Goal: Find contact information: Find contact information

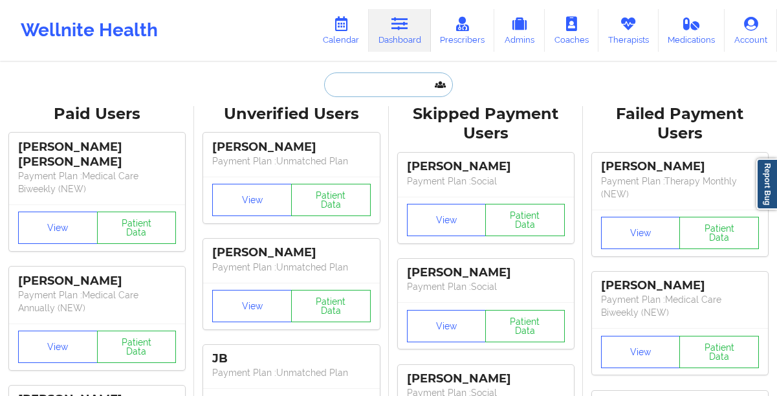
click at [364, 78] on input "text" at bounding box center [388, 84] width 128 height 25
paste input "[PERSON_NAME]"
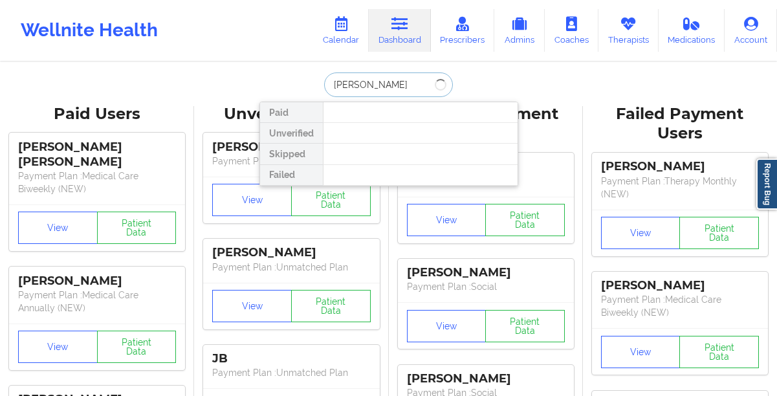
type input "[PERSON_NAME]"
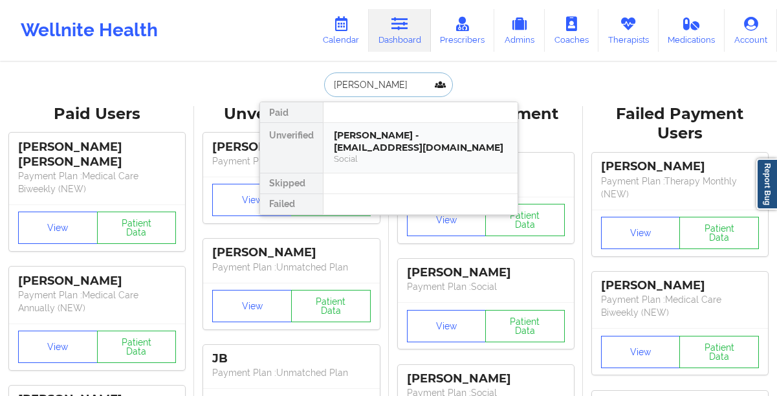
click at [359, 124] on div "[PERSON_NAME] - [EMAIL_ADDRESS][DOMAIN_NAME] Social" at bounding box center [421, 148] width 194 height 50
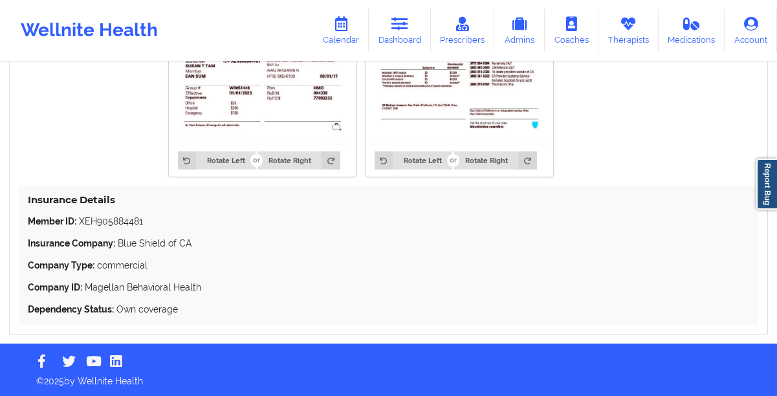
scroll to position [968, 0]
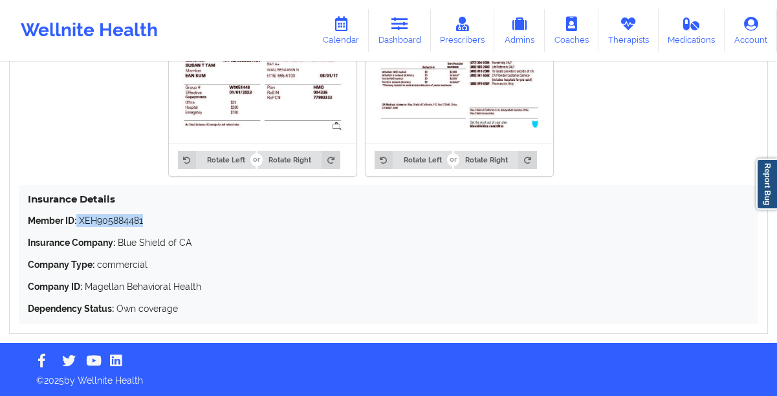
drag, startPoint x: 186, startPoint y: 221, endPoint x: 78, endPoint y: 226, distance: 108.2
click at [78, 226] on p "Member ID: XEH905884481" at bounding box center [389, 220] width 722 height 13
copy p "XEH905884481"
click at [150, 214] on p "Member ID: XEH905884481" at bounding box center [389, 220] width 722 height 13
drag, startPoint x: 150, startPoint y: 214, endPoint x: 97, endPoint y: 217, distance: 53.2
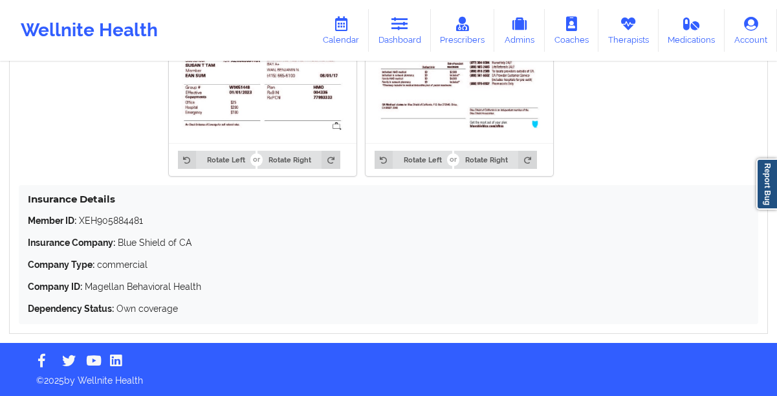
click at [97, 217] on p "Member ID: XEH905884481" at bounding box center [389, 220] width 722 height 13
drag, startPoint x: 148, startPoint y: 221, endPoint x: 85, endPoint y: 225, distance: 62.9
click at [85, 225] on p "Member ID: XEH905884481" at bounding box center [389, 220] width 722 height 13
copy p "EH905884481"
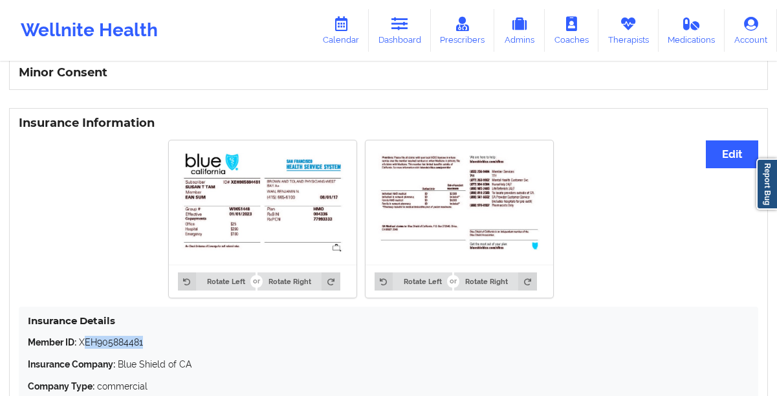
scroll to position [898, 0]
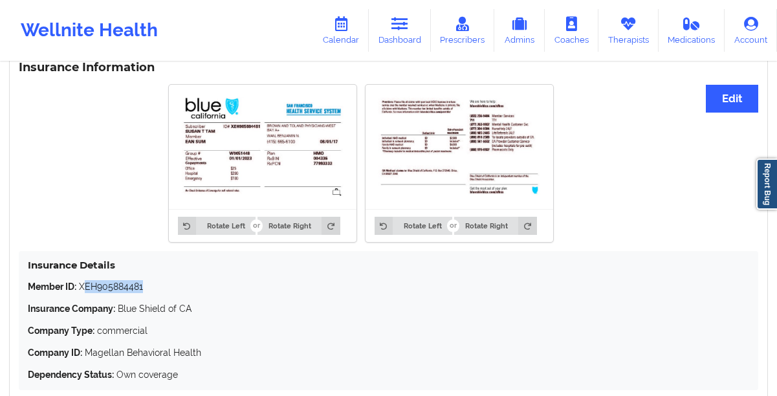
click at [162, 291] on p "Member ID: XEH905884481" at bounding box center [389, 286] width 722 height 13
drag, startPoint x: 162, startPoint y: 291, endPoint x: 83, endPoint y: 290, distance: 79.6
click at [83, 290] on p "Member ID: XEH905884481" at bounding box center [389, 286] width 722 height 13
copy p "EH905884481"
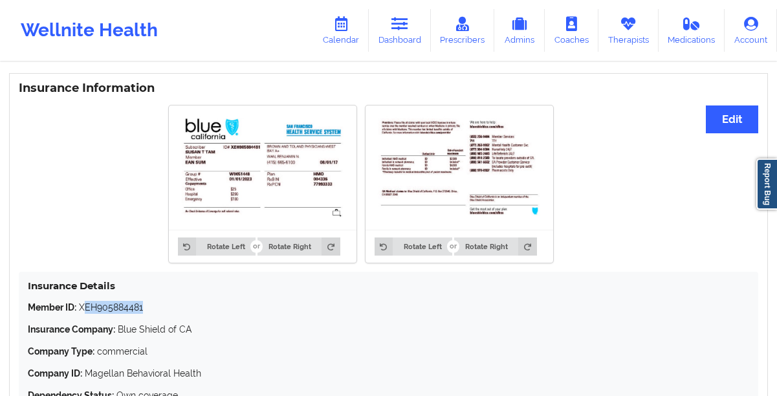
scroll to position [929, 0]
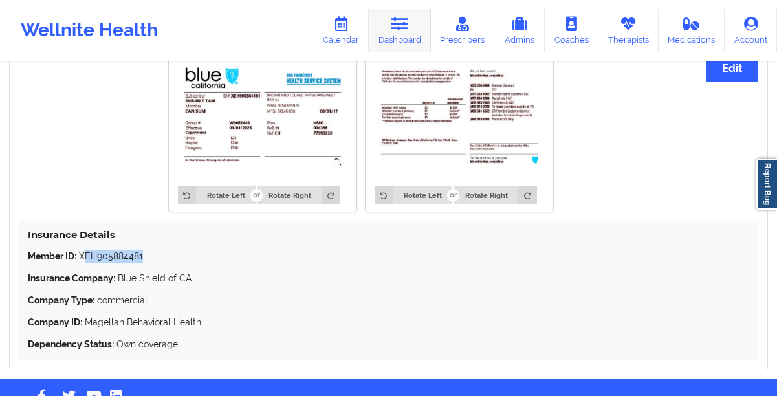
click at [397, 27] on icon at bounding box center [400, 24] width 17 height 14
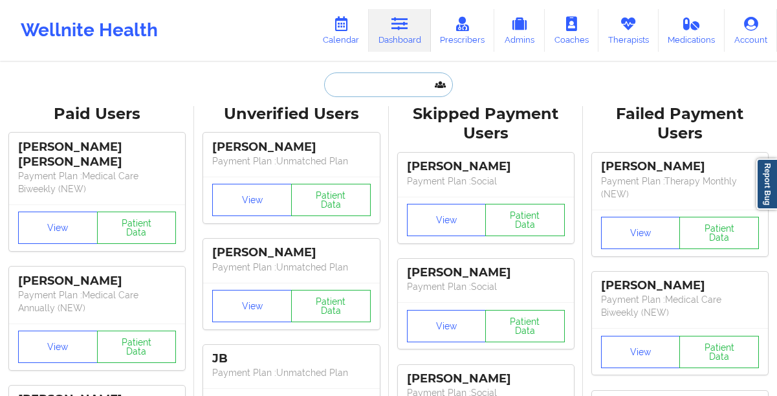
click at [362, 88] on input "text" at bounding box center [388, 84] width 128 height 25
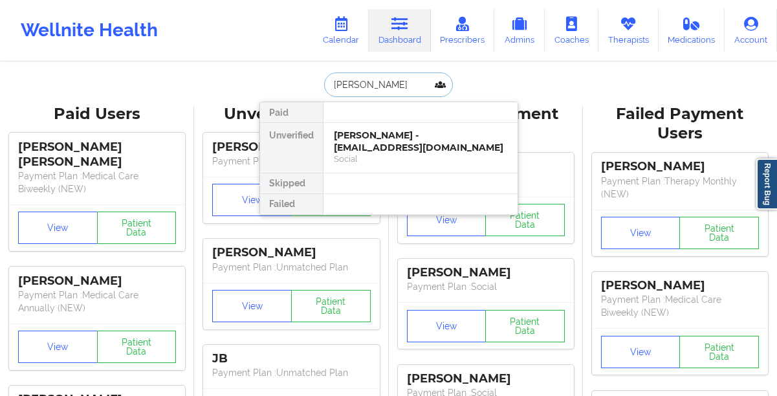
type input "[PERSON_NAME]"
click at [388, 144] on div "[PERSON_NAME] - [EMAIL_ADDRESS][DOMAIN_NAME]" at bounding box center [420, 141] width 173 height 24
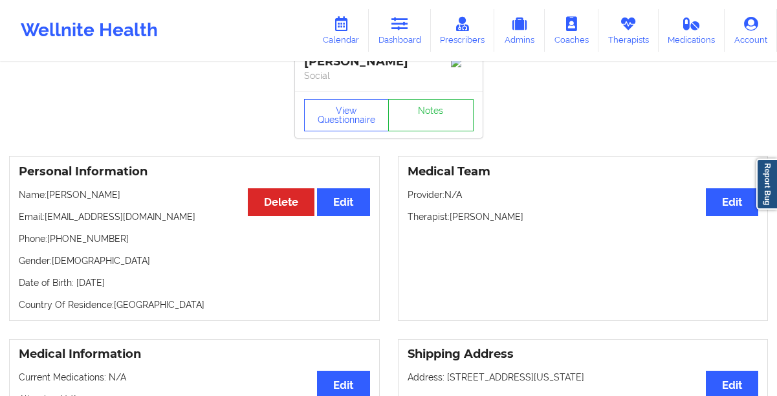
scroll to position [21, 0]
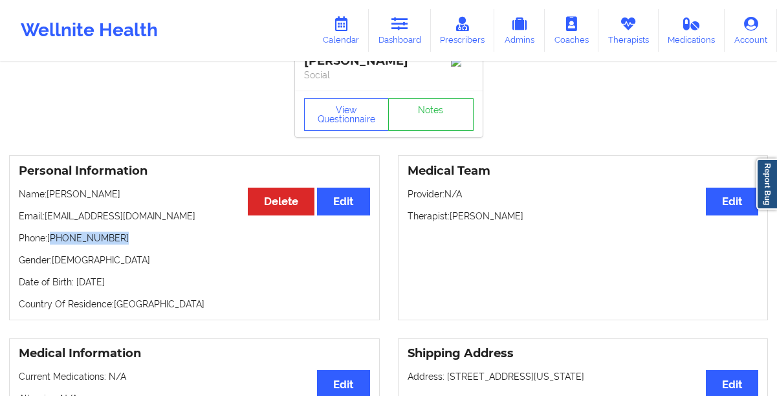
drag, startPoint x: 137, startPoint y: 243, endPoint x: 52, endPoint y: 243, distance: 84.8
click at [52, 243] on p "Phone: [PHONE_NUMBER]" at bounding box center [194, 238] width 351 height 13
copy p "[PHONE_NUMBER]"
click at [134, 242] on p "Phone: [PHONE_NUMBER]" at bounding box center [194, 238] width 351 height 13
drag, startPoint x: 134, startPoint y: 242, endPoint x: 54, endPoint y: 241, distance: 80.3
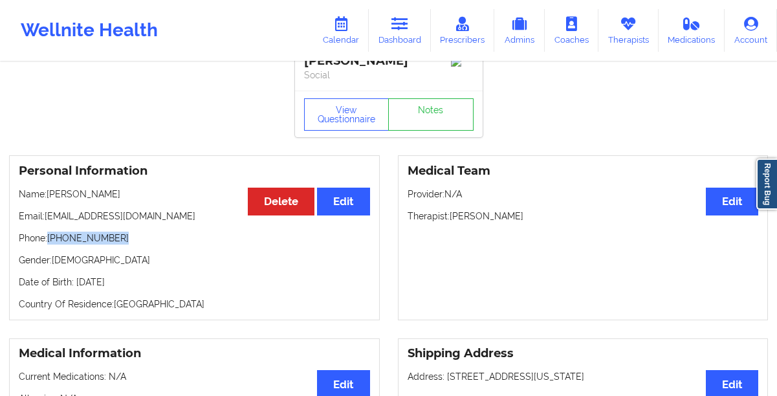
click at [54, 241] on p "Phone: [PHONE_NUMBER]" at bounding box center [194, 238] width 351 height 13
copy p "[PHONE_NUMBER]"
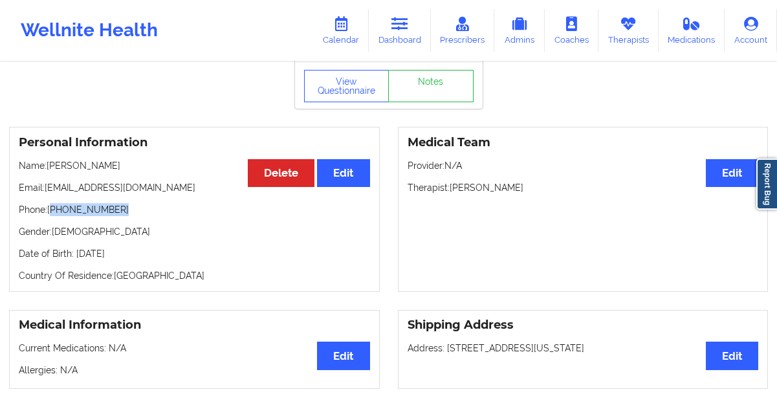
scroll to position [50, 0]
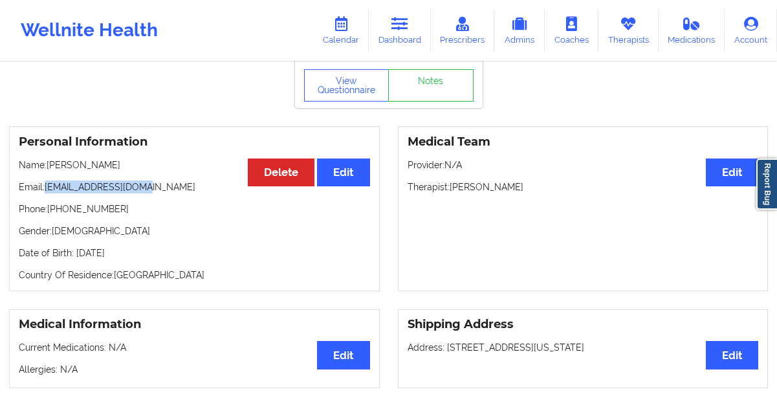
drag, startPoint x: 153, startPoint y: 194, endPoint x: 49, endPoint y: 194, distance: 104.2
click at [49, 194] on p "Email: [EMAIL_ADDRESS][DOMAIN_NAME]" at bounding box center [194, 187] width 351 height 13
drag, startPoint x: 126, startPoint y: 212, endPoint x: 60, endPoint y: 216, distance: 66.1
click at [54, 216] on p "Phone: [PHONE_NUMBER]" at bounding box center [194, 209] width 351 height 13
copy p "[PHONE_NUMBER]"
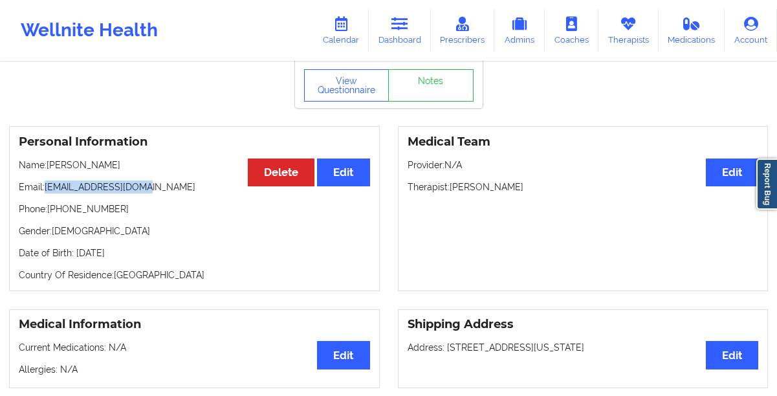
drag, startPoint x: 146, startPoint y: 190, endPoint x: 47, endPoint y: 194, distance: 99.1
click at [47, 194] on p "Email: [EMAIL_ADDRESS][DOMAIN_NAME]" at bounding box center [194, 187] width 351 height 13
copy p "[EMAIL_ADDRESS][DOMAIN_NAME]"
